Goal: Find specific page/section: Find specific page/section

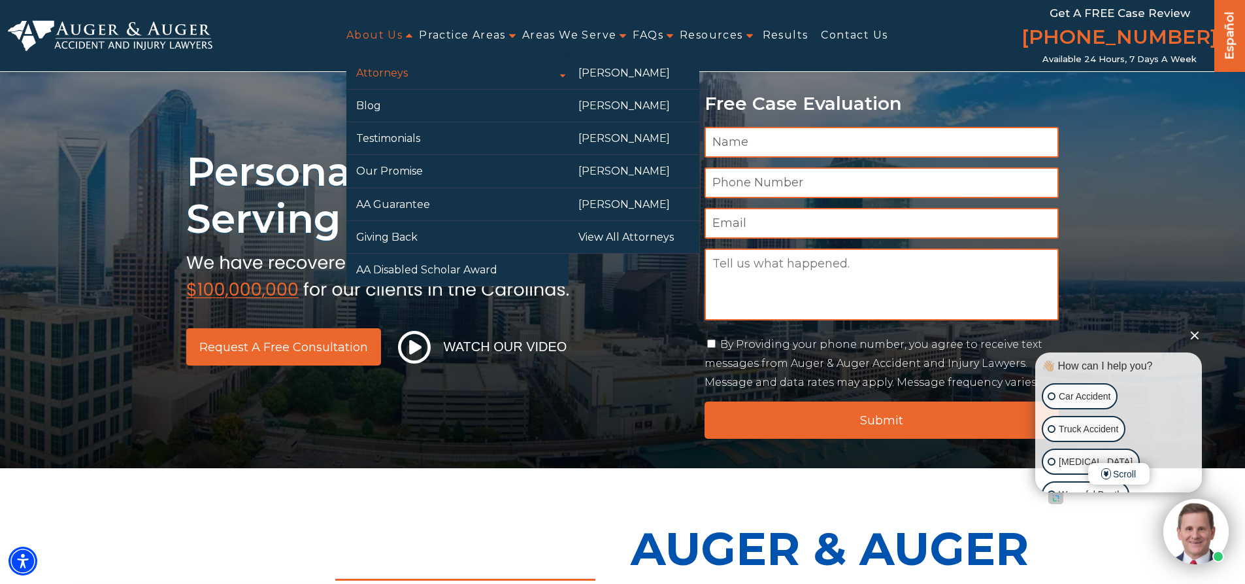
click at [393, 81] on link "Attorneys" at bounding box center [458, 73] width 222 height 32
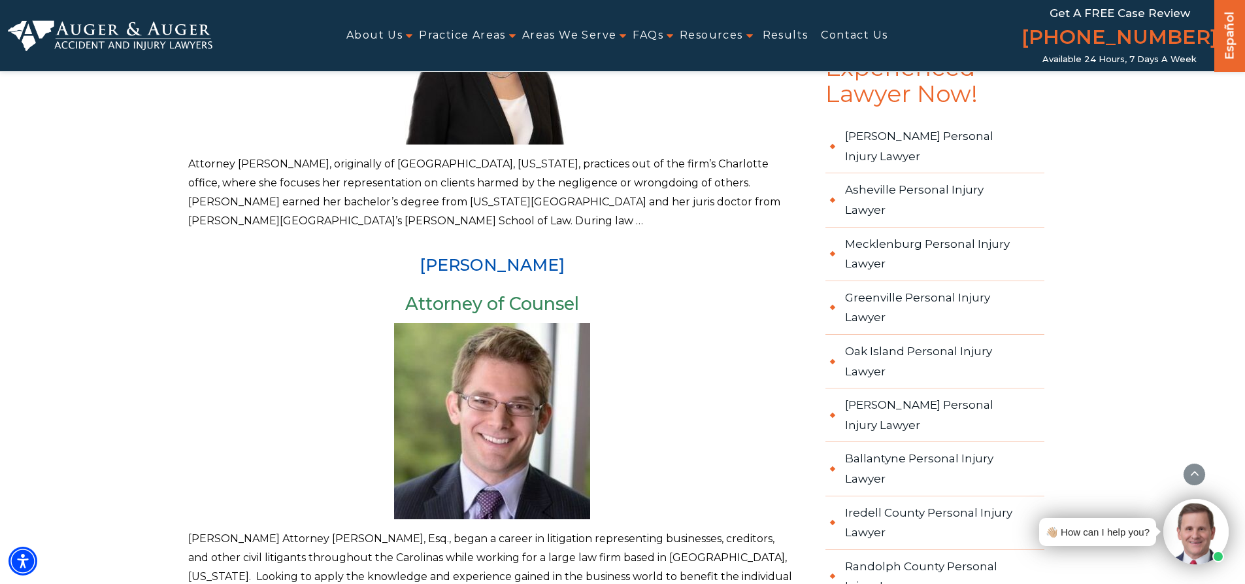
scroll to position [1373, 0]
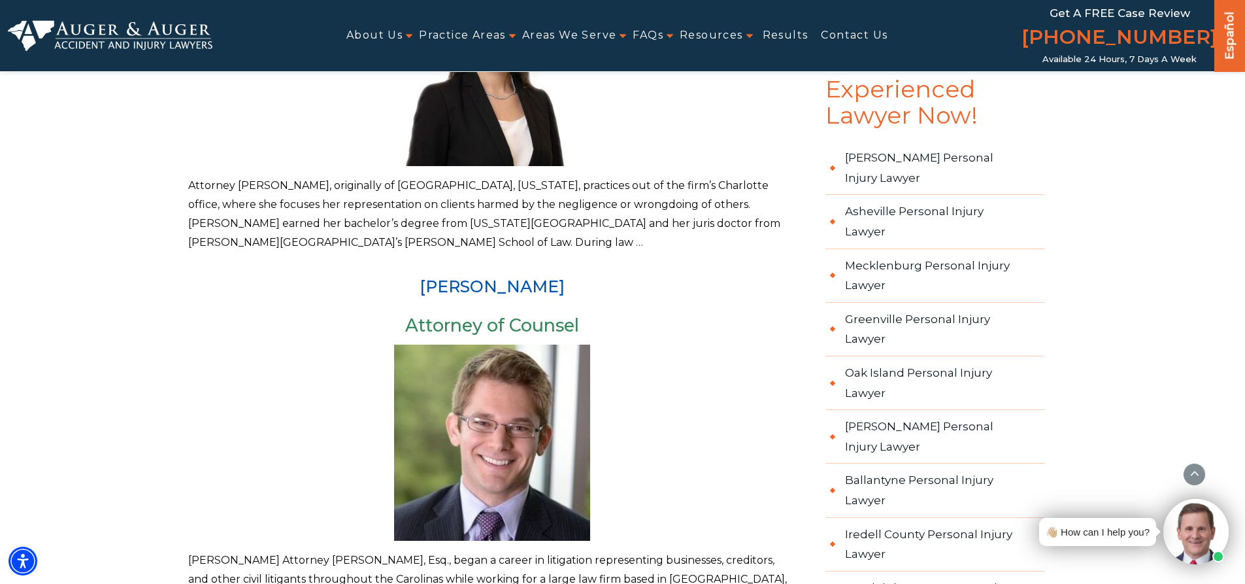
click at [221, 385] on div at bounding box center [492, 443] width 609 height 196
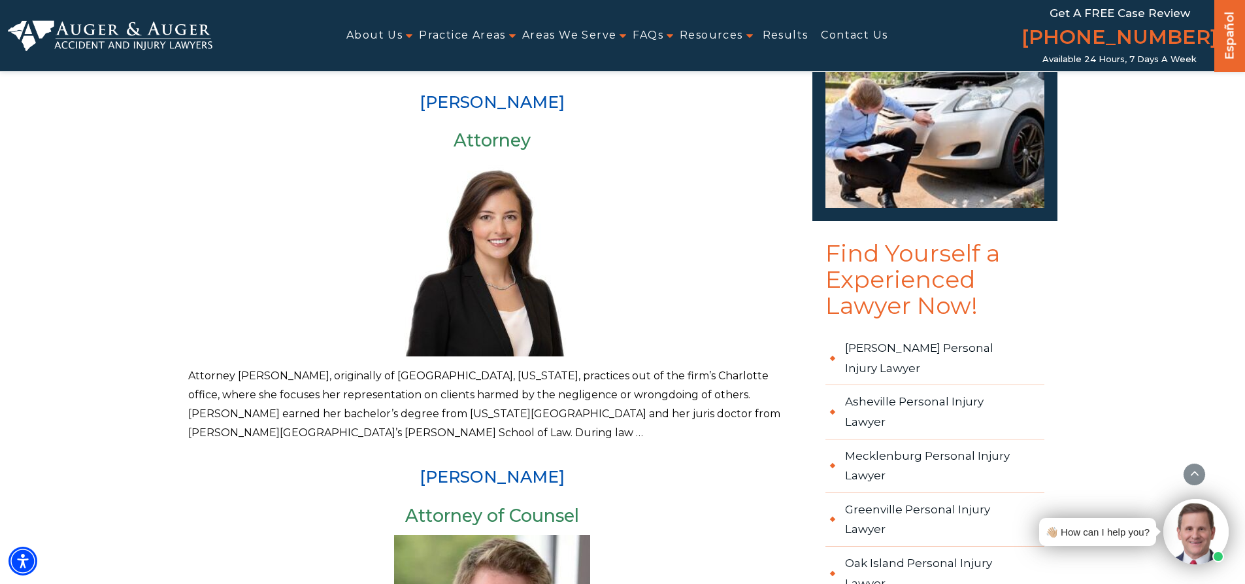
scroll to position [1111, 0]
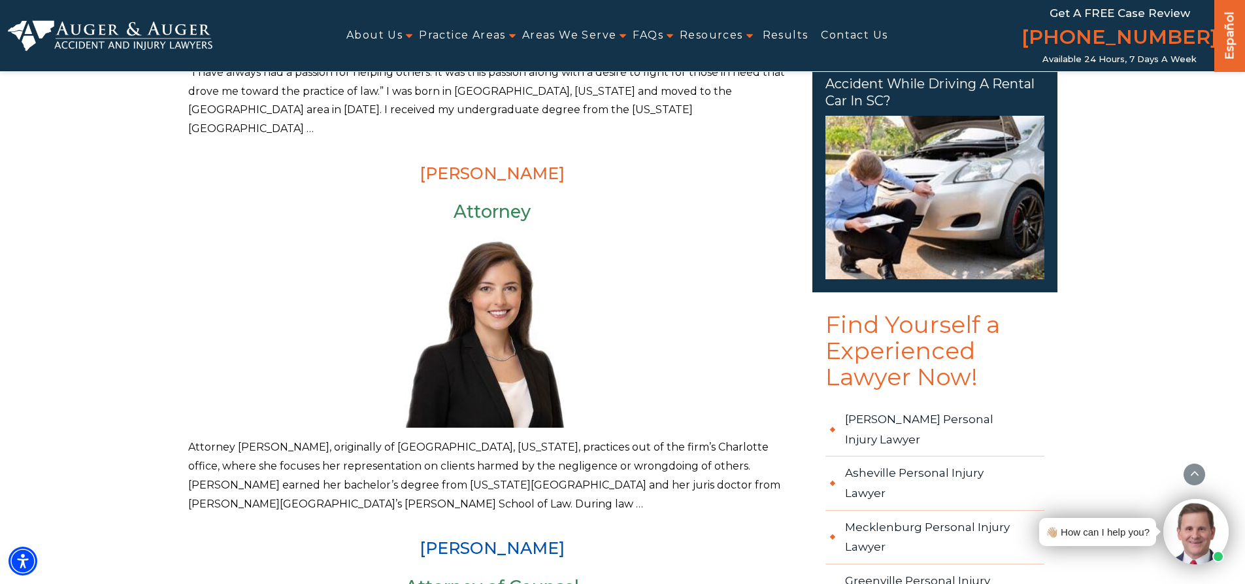
click at [498, 163] on link "[PERSON_NAME]" at bounding box center [492, 173] width 145 height 20
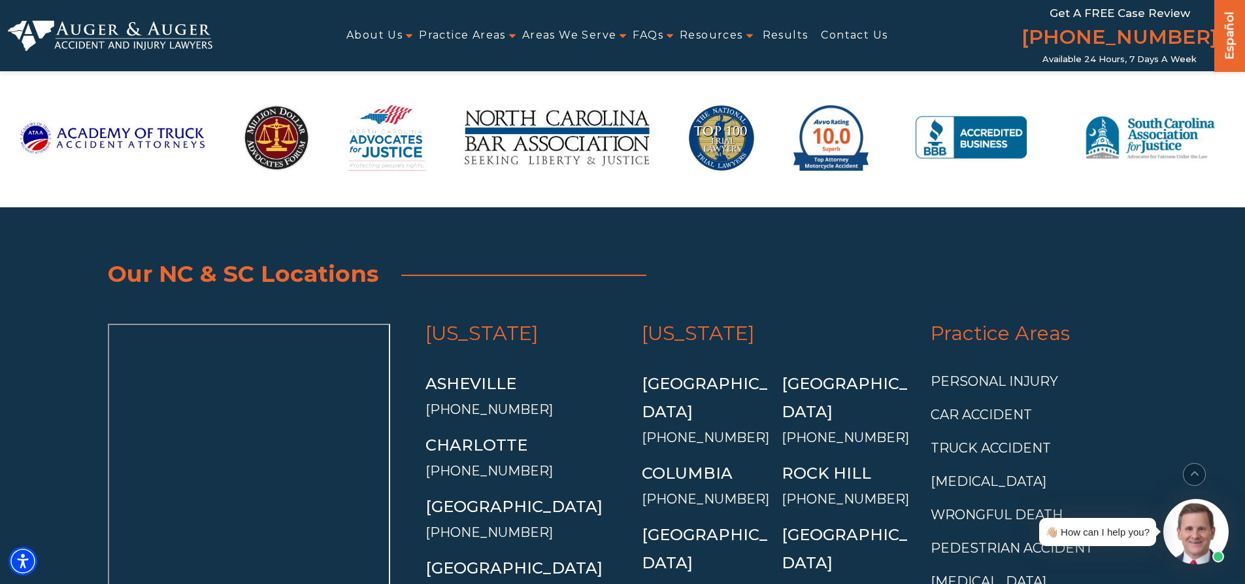
scroll to position [1765, 0]
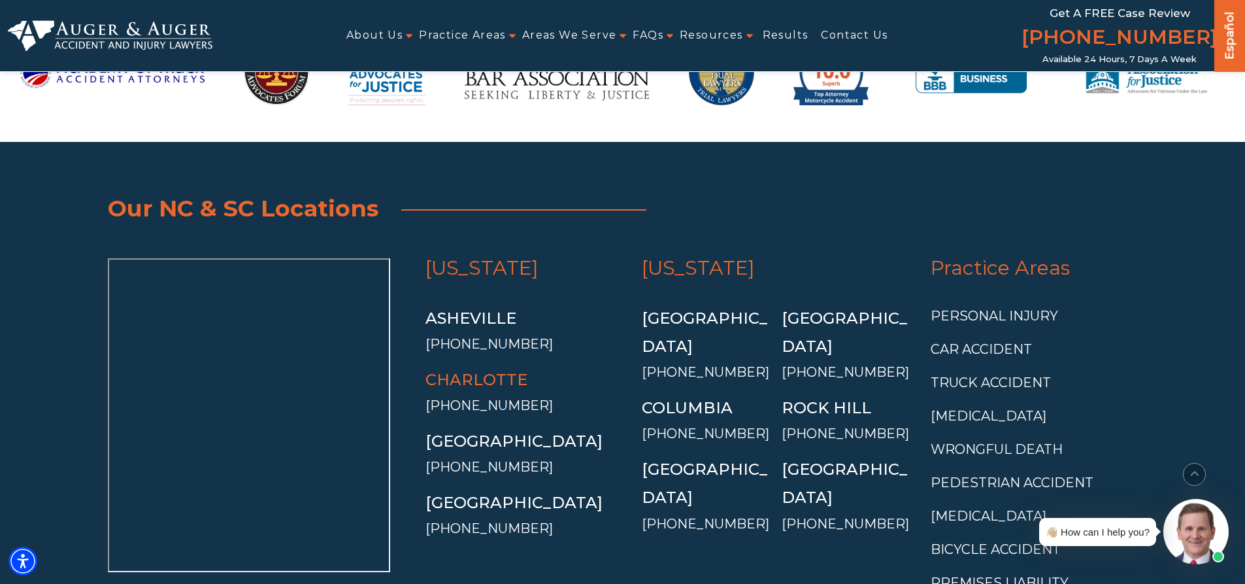
click at [498, 384] on link "Charlotte" at bounding box center [477, 379] width 102 height 19
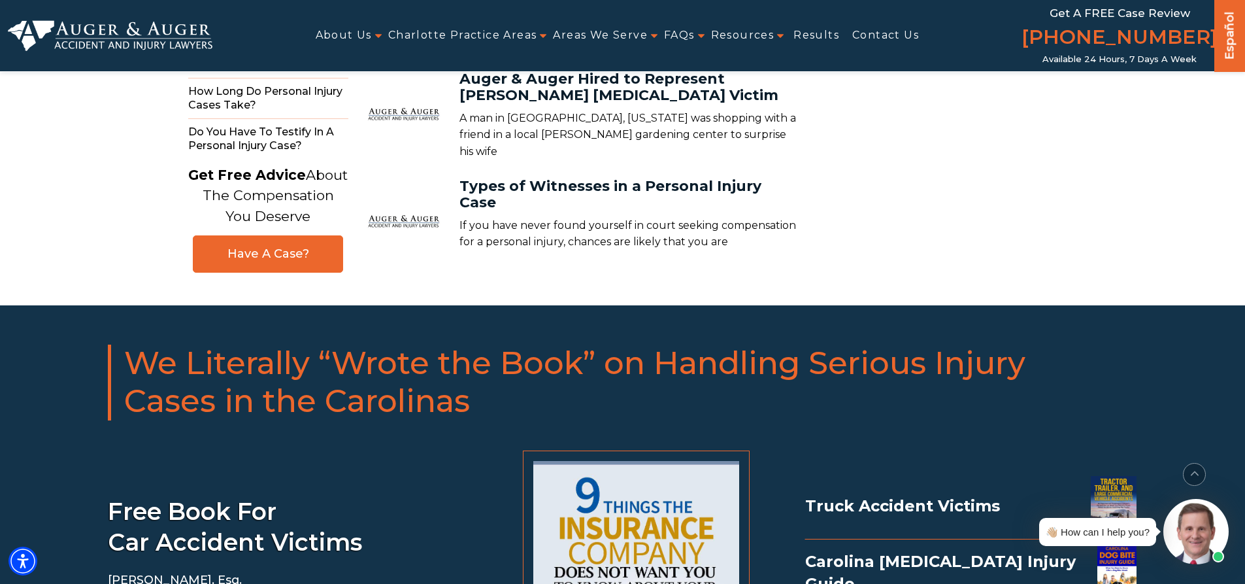
scroll to position [8924, 0]
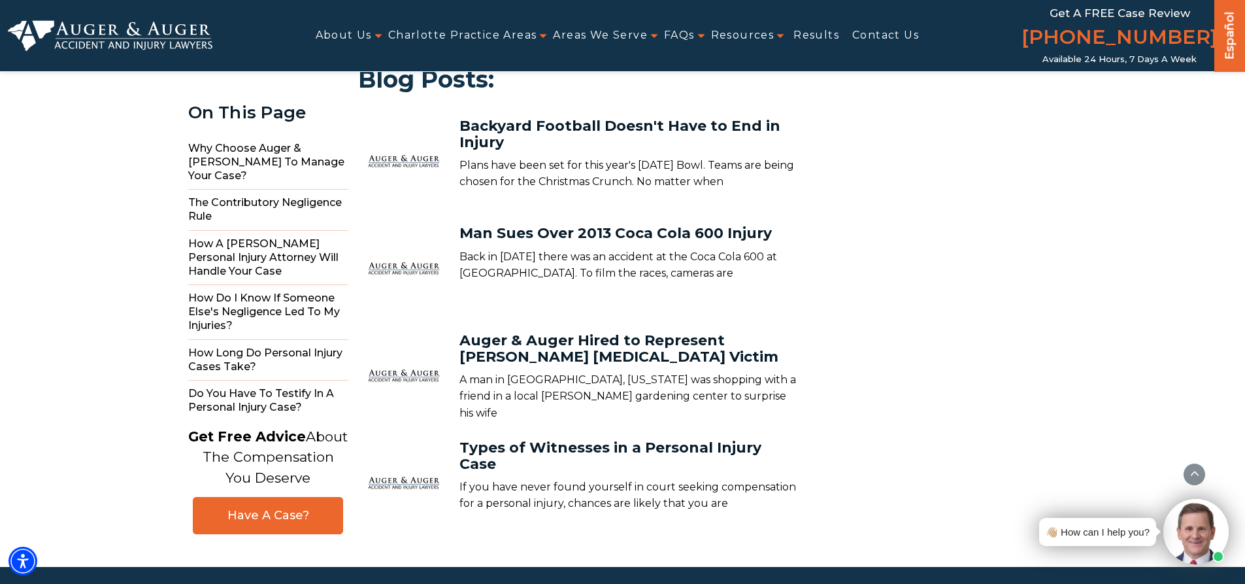
click at [122, 35] on img at bounding box center [110, 35] width 205 height 31
